Goal: Find specific page/section: Find specific page/section

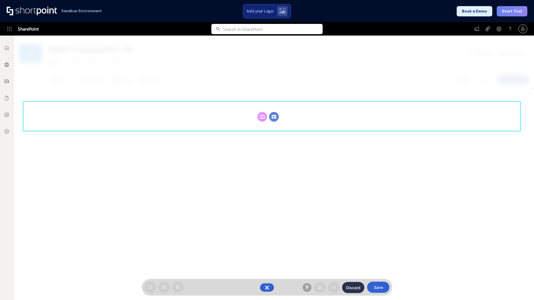
scroll to position [76, 0]
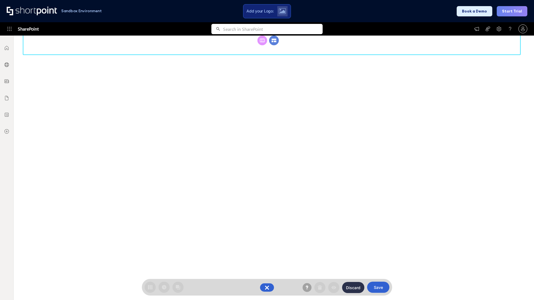
click at [274, 45] on circle at bounding box center [274, 41] width 10 height 10
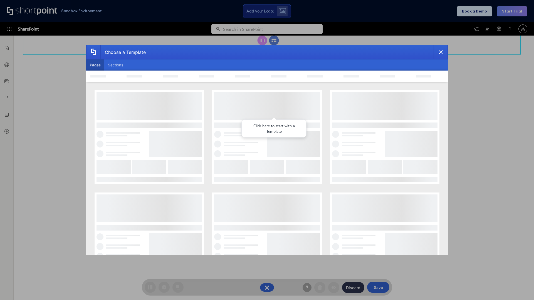
scroll to position [0, 0]
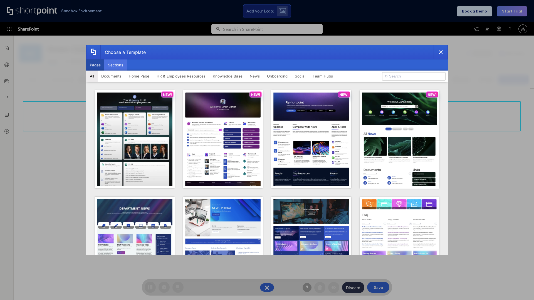
click at [115, 65] on button "Sections" at bounding box center [115, 65] width 23 height 11
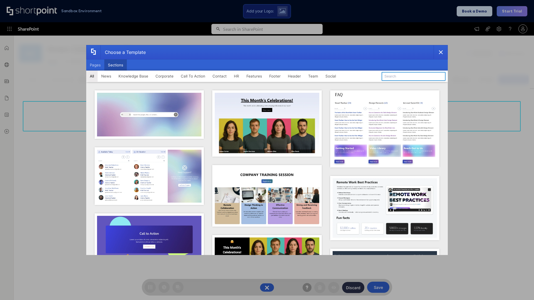
type input "Meet The Team 2"
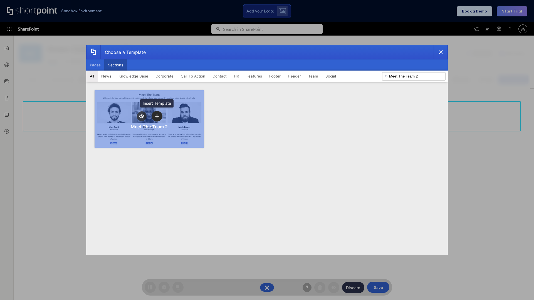
click at [157, 116] on icon "template selector" at bounding box center [157, 116] width 4 height 4
